Goal: Task Accomplishment & Management: Manage account settings

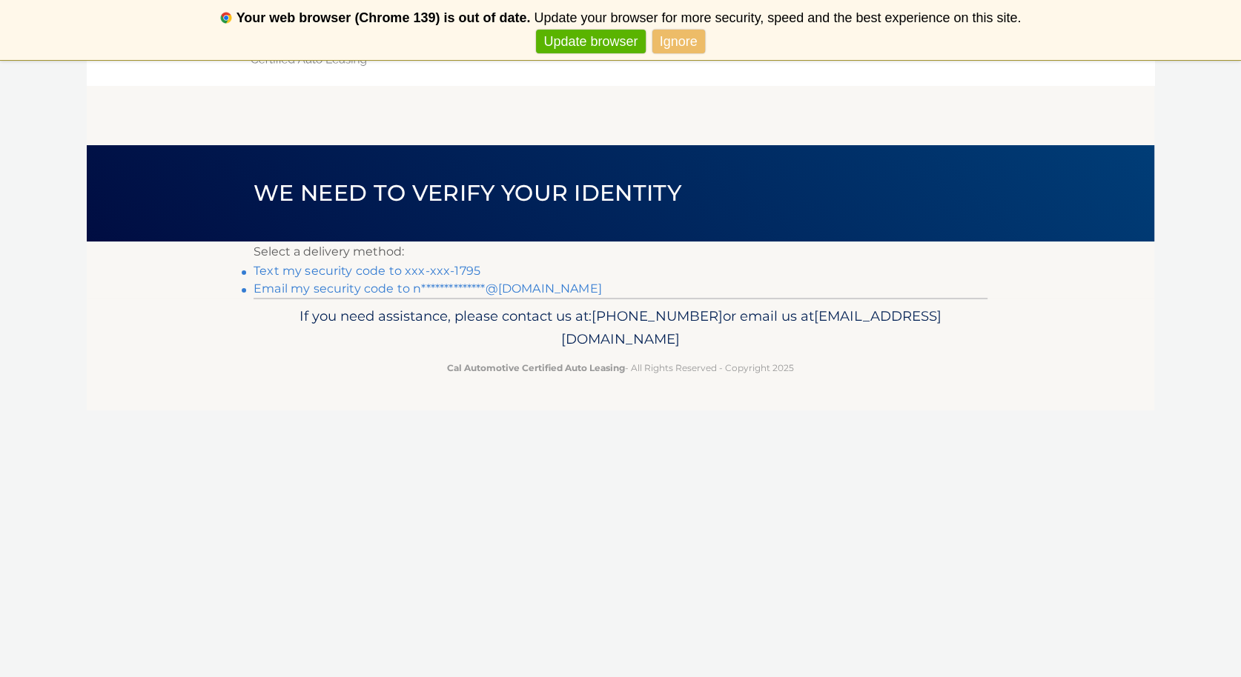
click at [447, 270] on link "Text my security code to xxx-xxx-1795" at bounding box center [366, 271] width 227 height 14
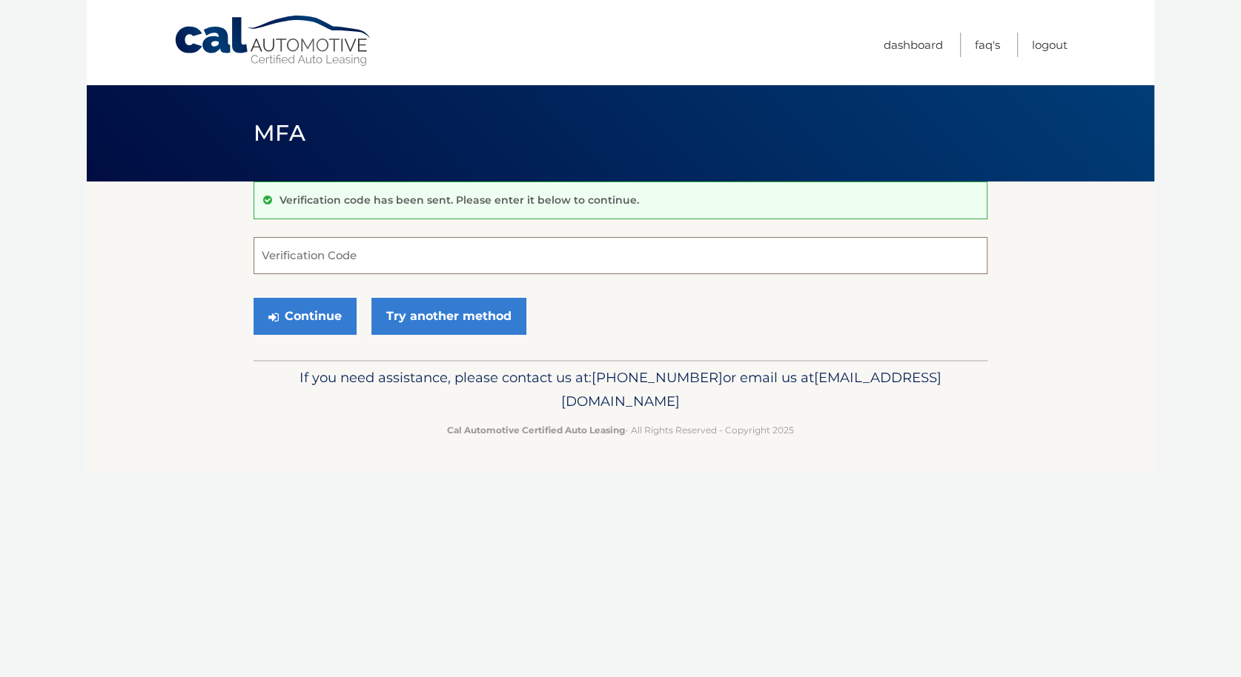
click at [444, 270] on input "Verification Code" at bounding box center [620, 255] width 734 height 37
paste input "344314"
type input "344314"
click at [431, 305] on link "Try another method" at bounding box center [448, 316] width 155 height 37
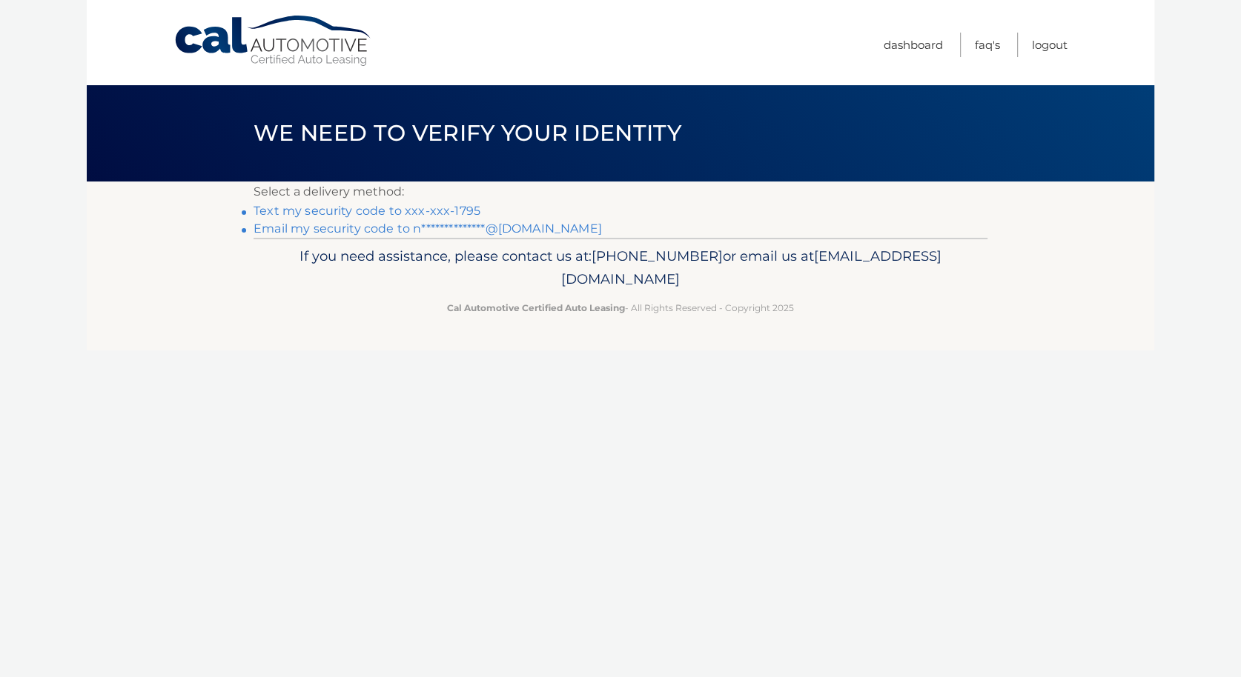
click at [368, 207] on link "Text my security code to xxx-xxx-1795" at bounding box center [366, 211] width 227 height 14
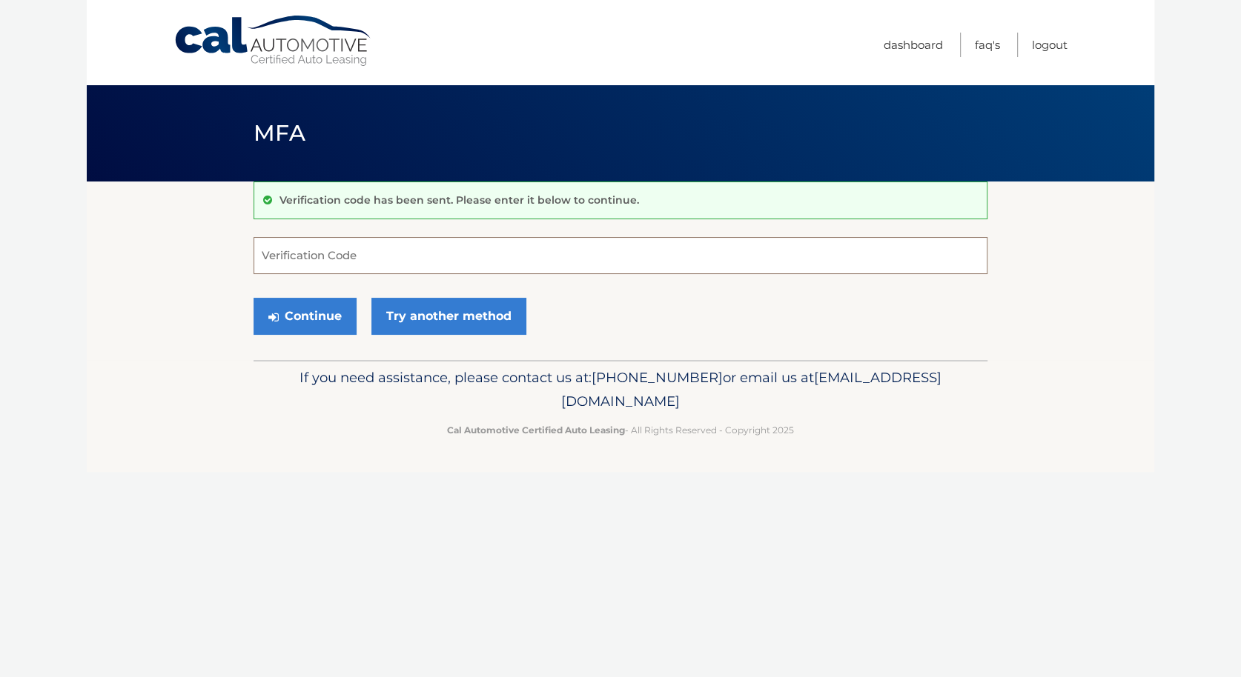
click at [542, 248] on input "Verification Code" at bounding box center [620, 255] width 734 height 37
paste input "308198"
type input "308198"
click at [284, 315] on button "Continue" at bounding box center [304, 316] width 103 height 37
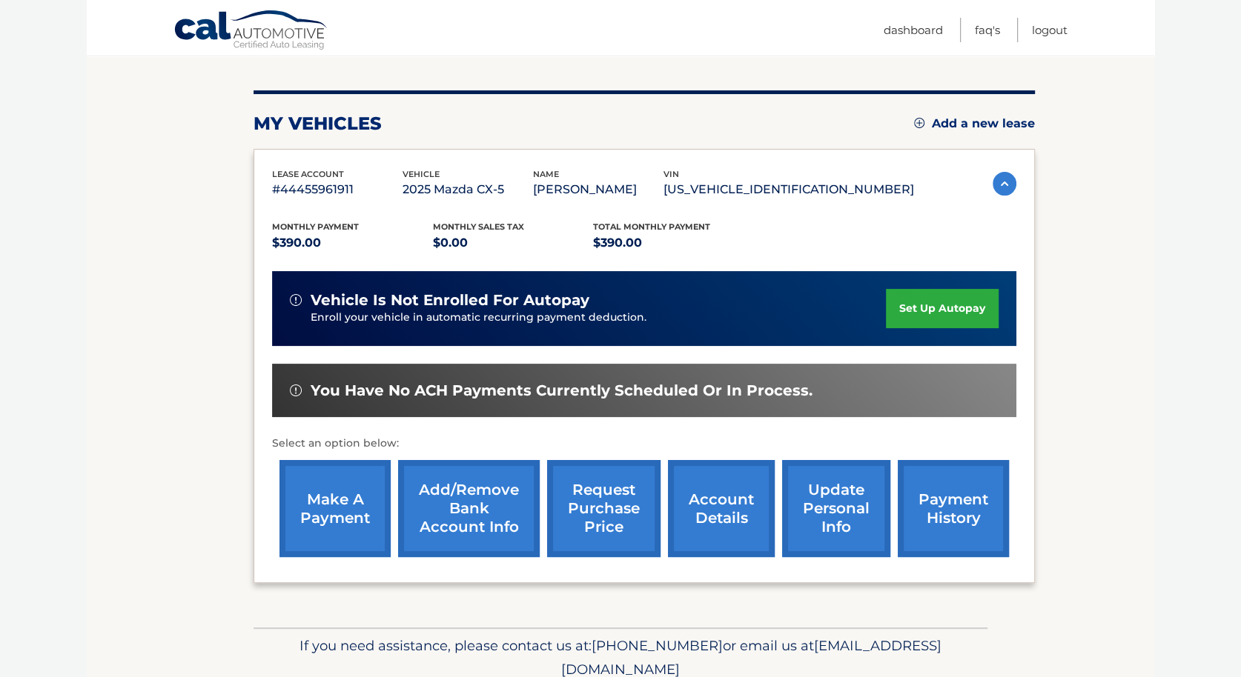
scroll to position [161, 0]
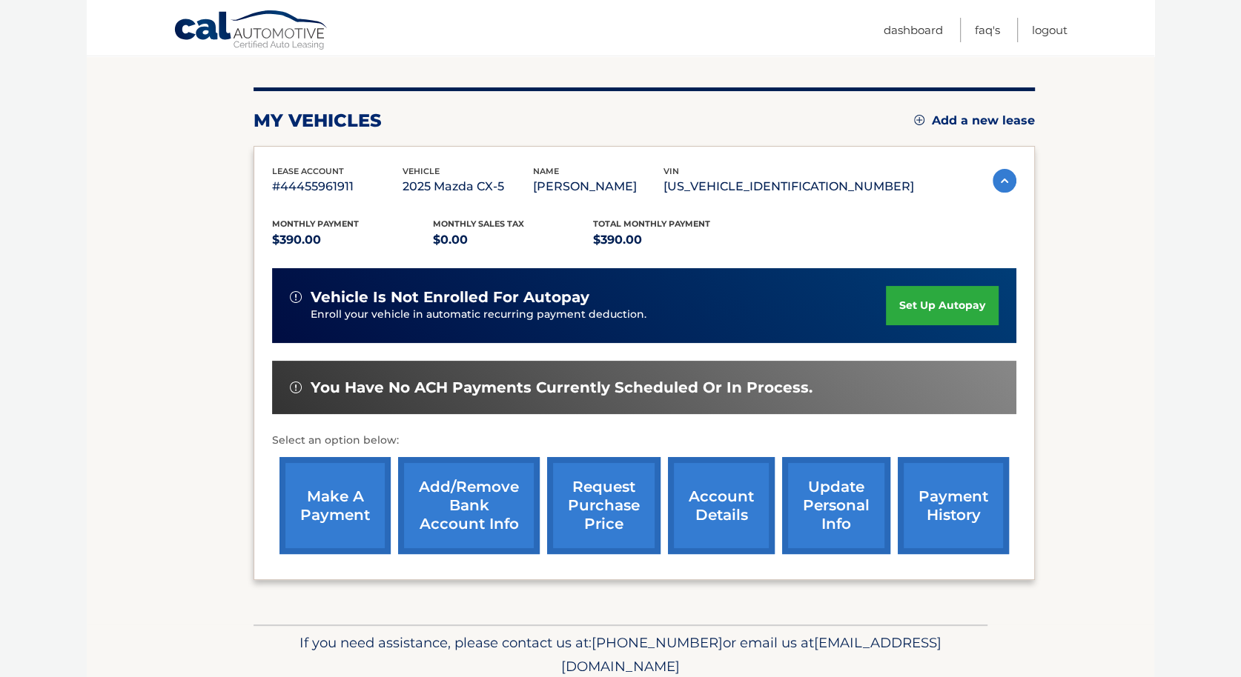
click at [348, 500] on link "make a payment" at bounding box center [334, 505] width 111 height 97
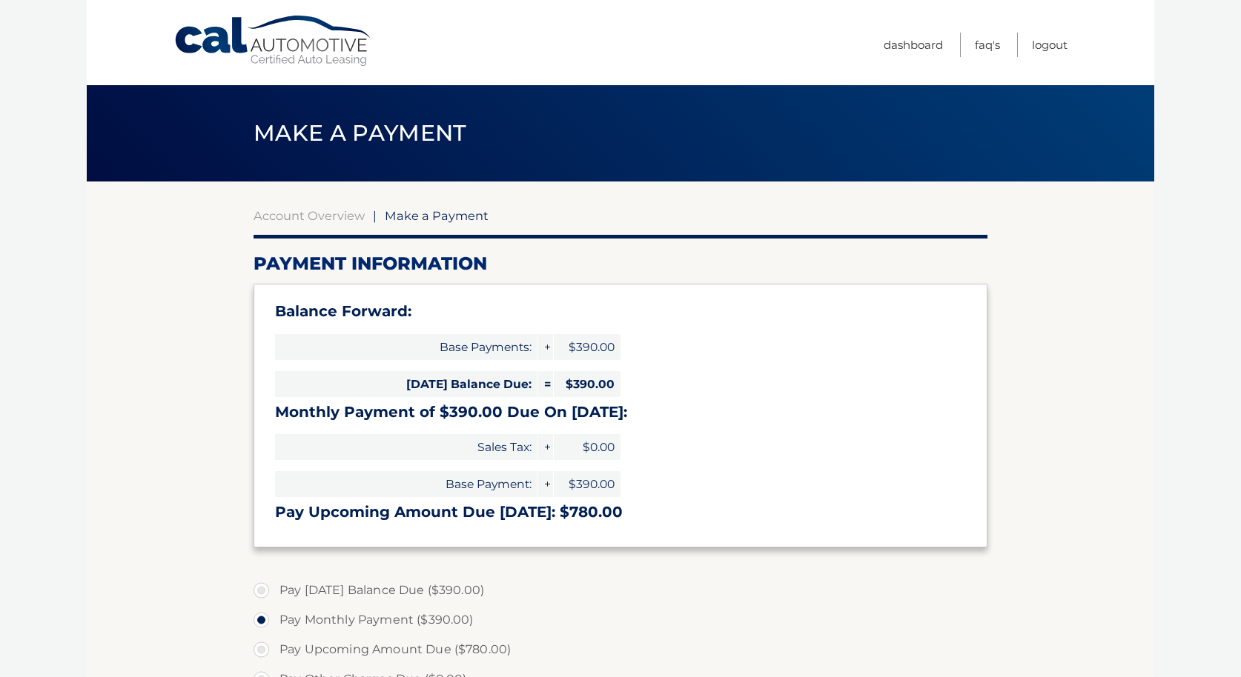
select select "ZDY1ODE4ZmQtNzIzNC00ZDUyLTkxZjQtMmFlYjZmZDkwOGEw"
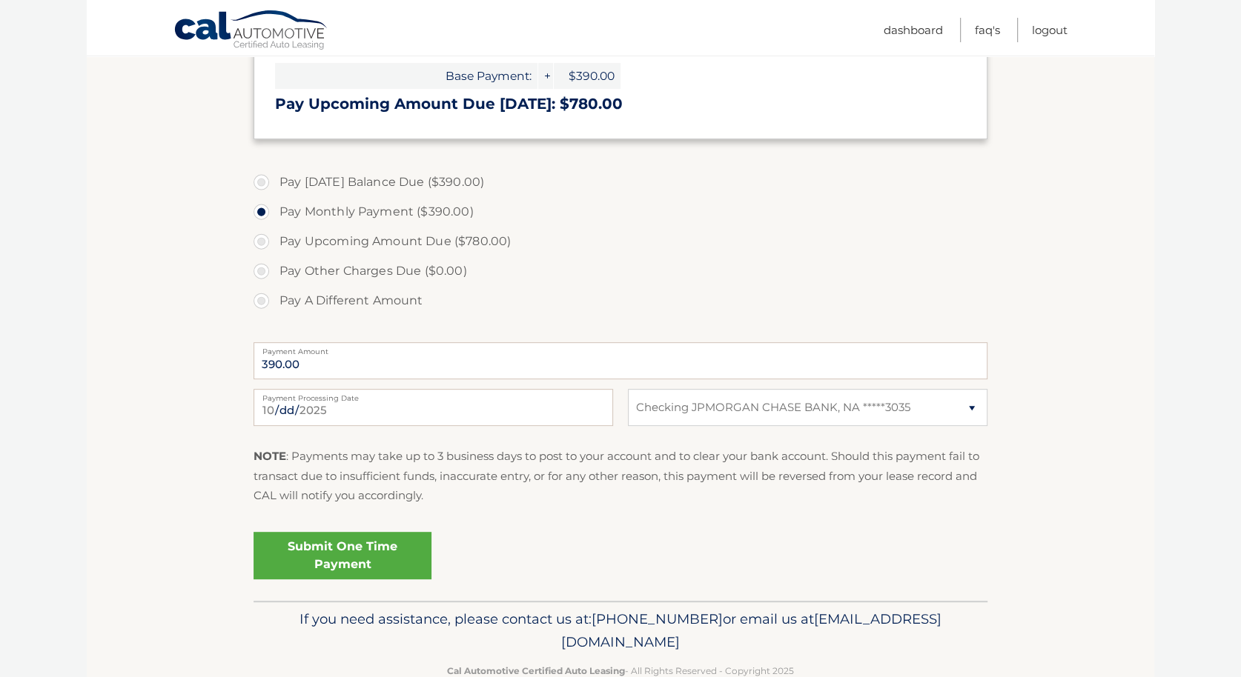
scroll to position [411, 0]
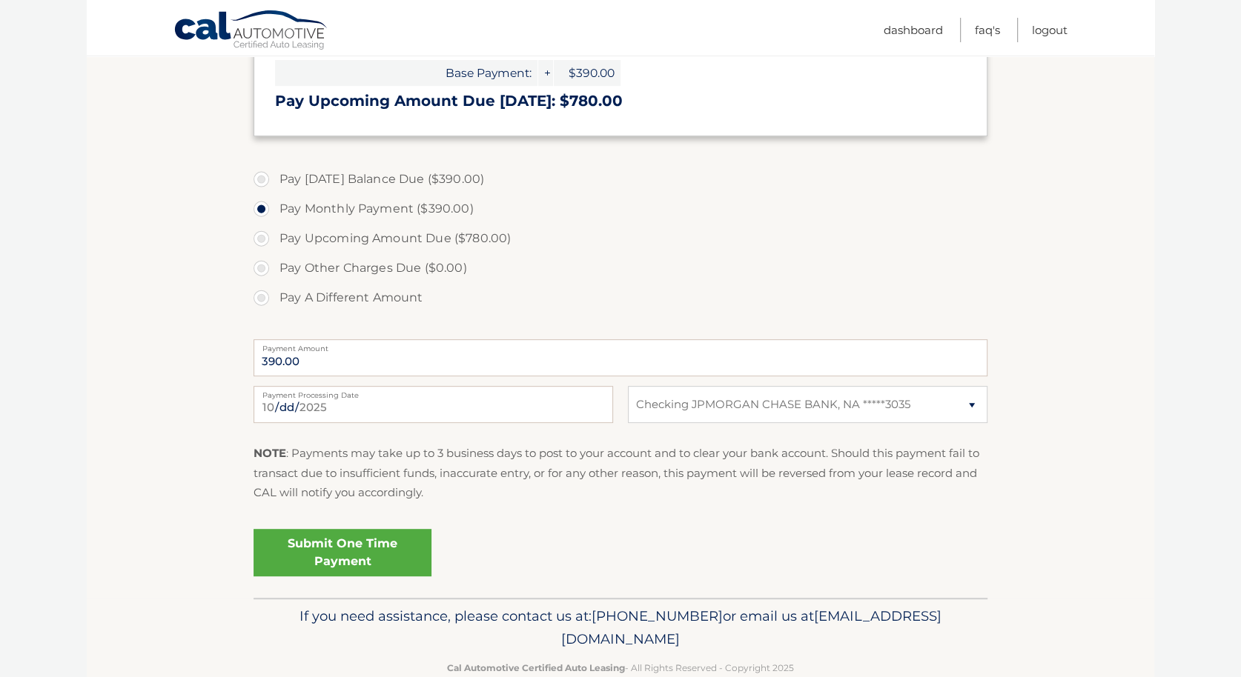
click at [374, 543] on link "Submit One Time Payment" at bounding box center [342, 552] width 178 height 47
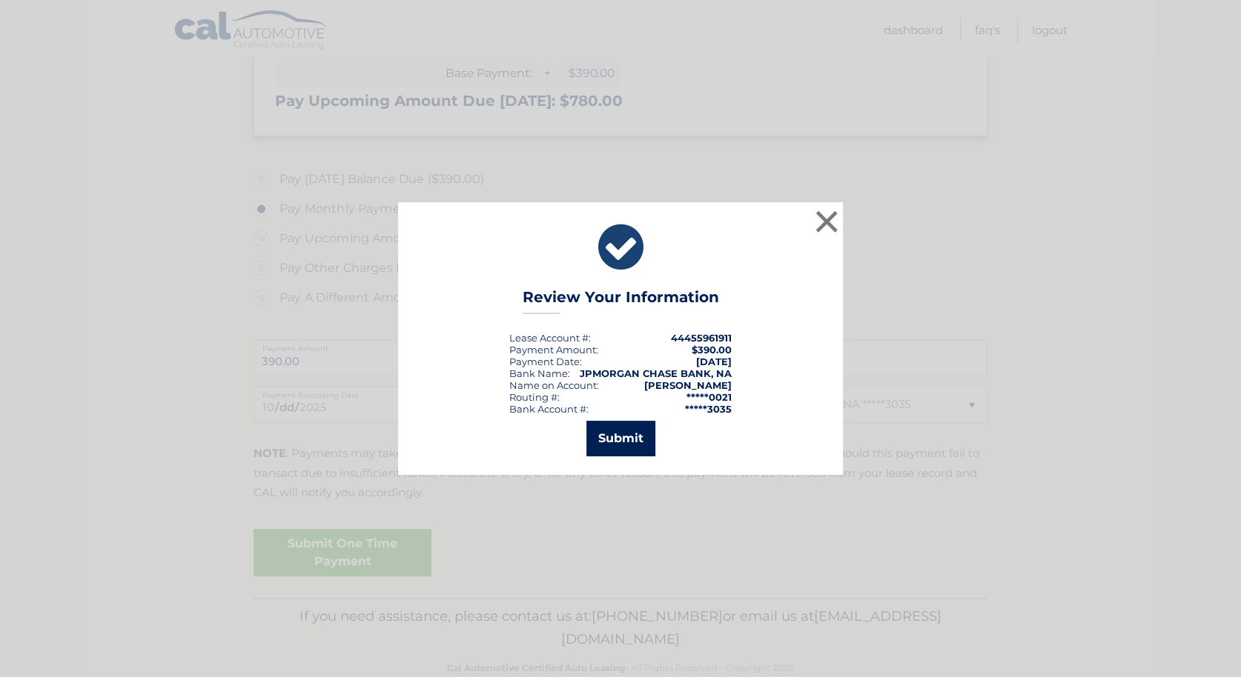
click at [653, 437] on button "Submit" at bounding box center [620, 439] width 69 height 36
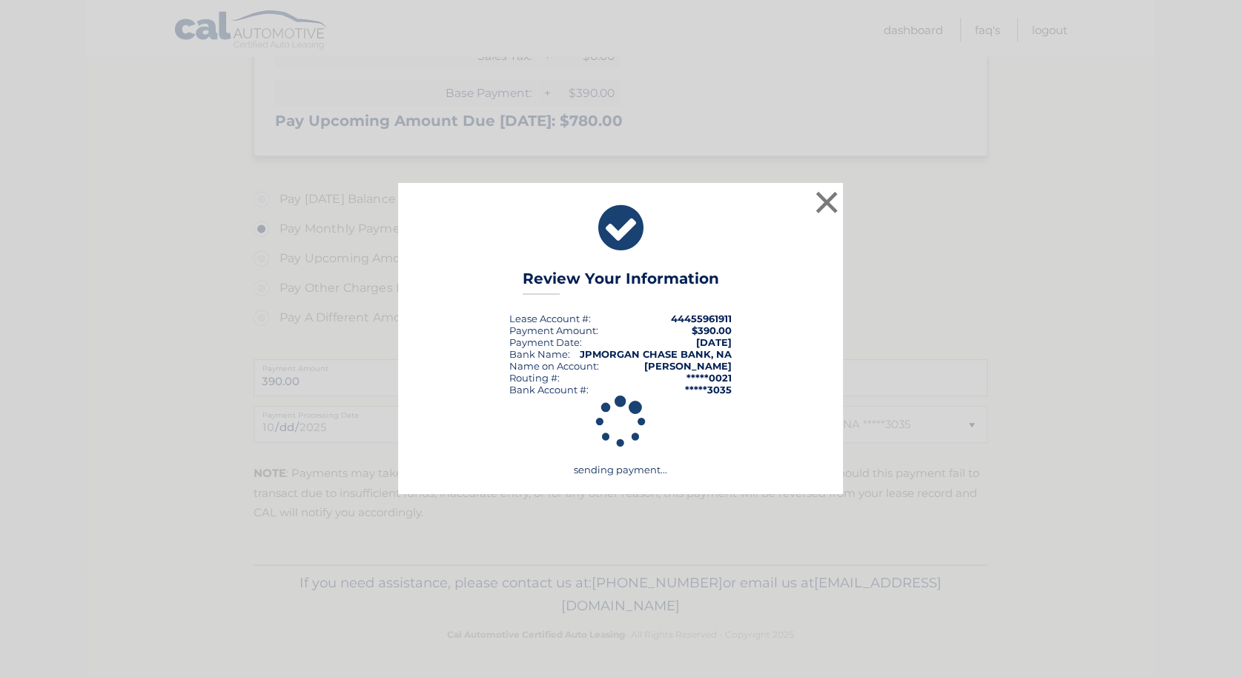
scroll to position [390, 0]
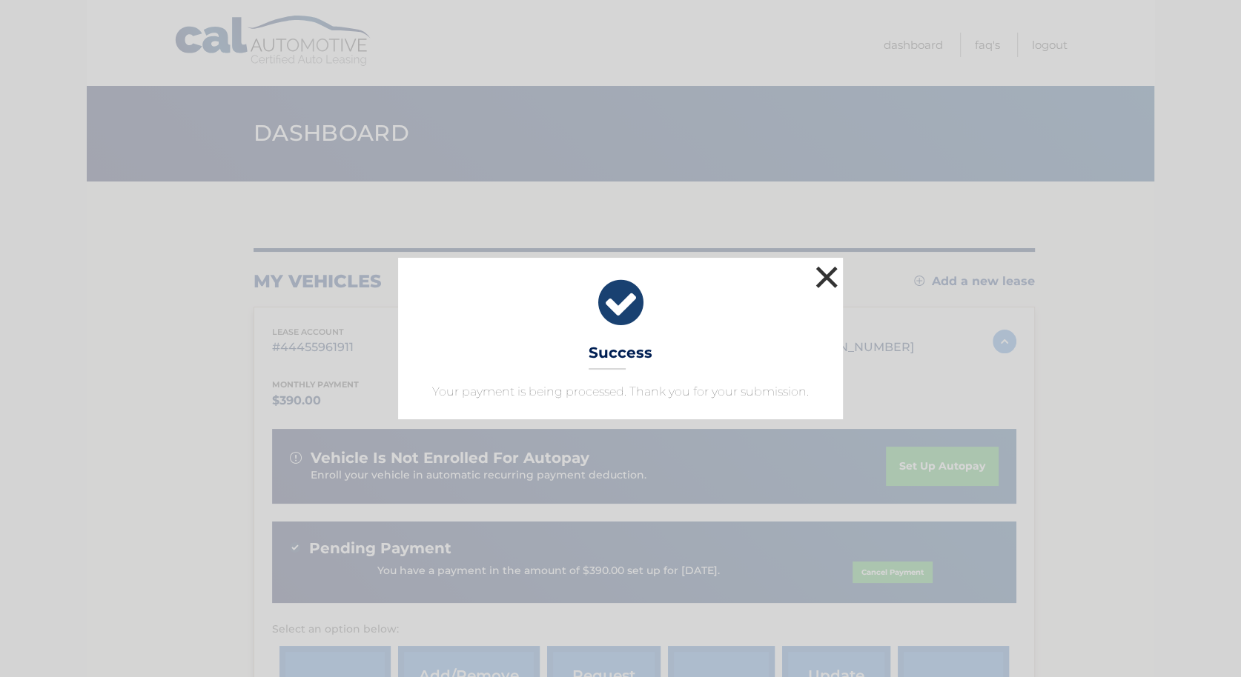
click at [821, 280] on button "×" at bounding box center [827, 277] width 30 height 30
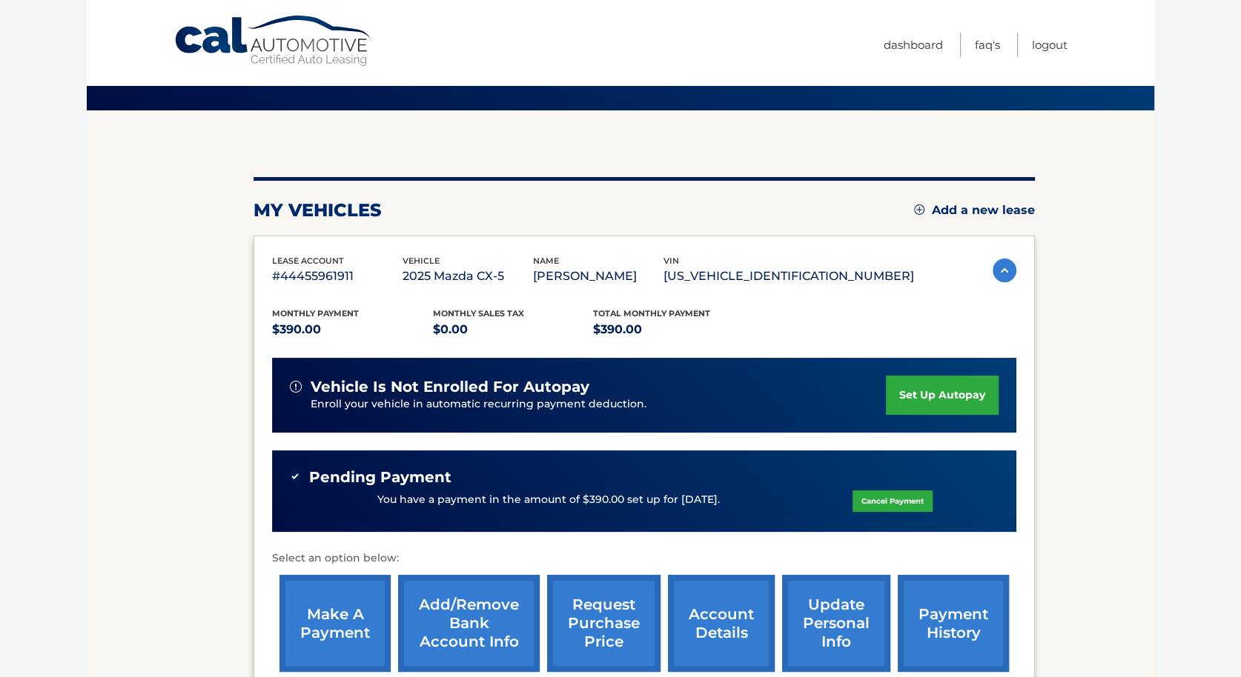
scroll to position [28, 0]
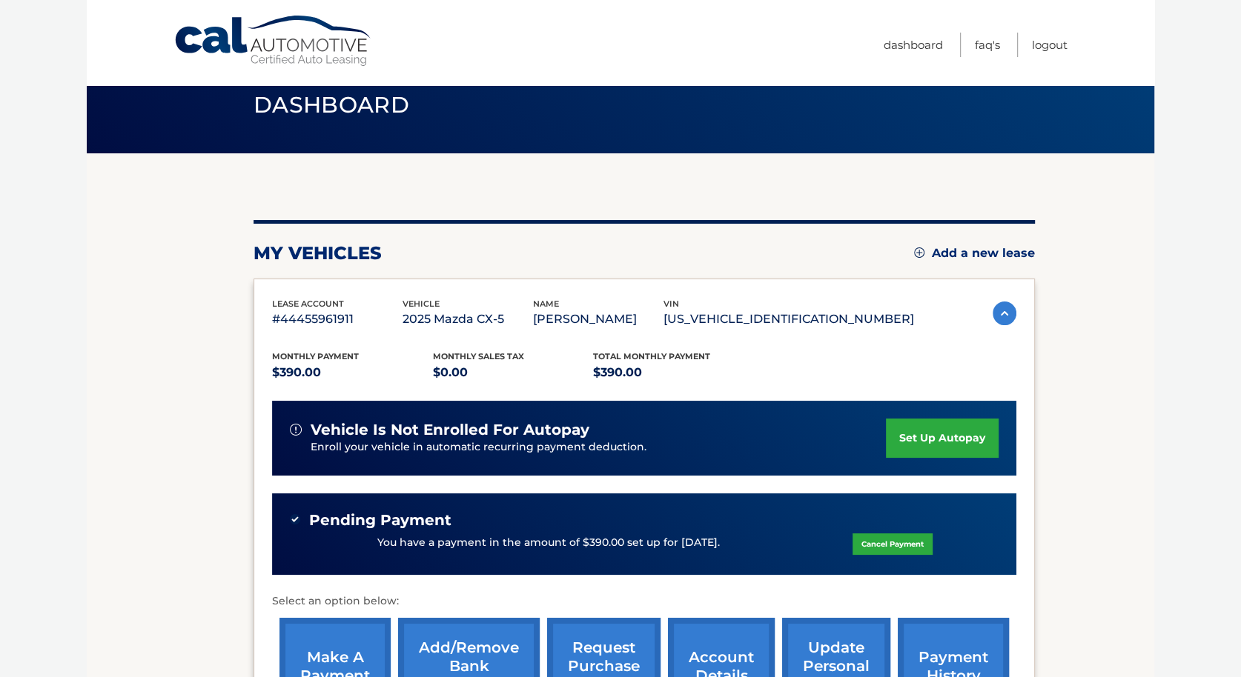
click at [1092, 470] on section "my vehicles Add a new lease lease account #44455961911 vehicle 2025 Mazda CX-5 …" at bounding box center [620, 469] width 1067 height 632
